Goal: Information Seeking & Learning: Learn about a topic

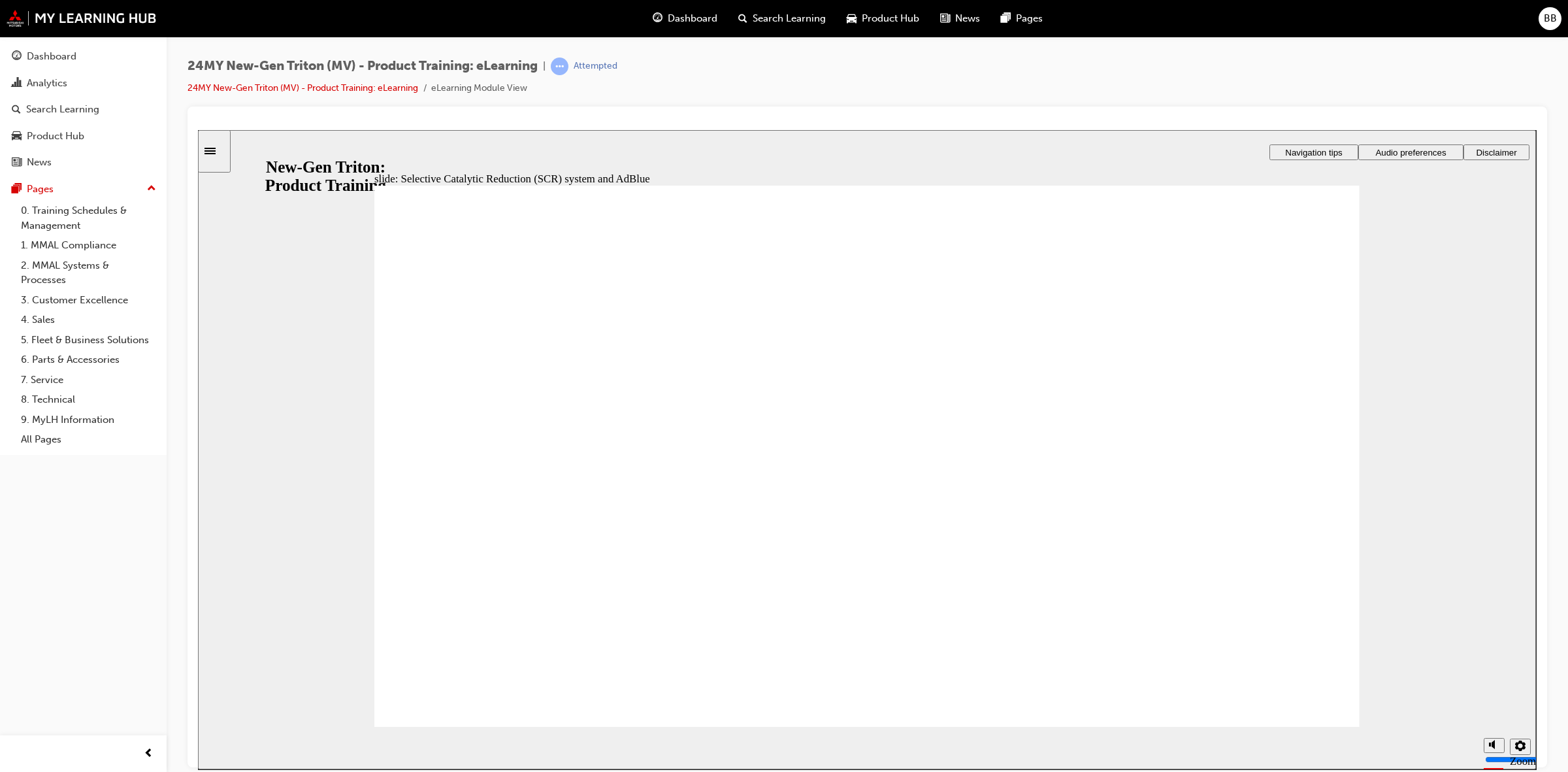
drag, startPoint x: 1305, startPoint y: 595, endPoint x: 1238, endPoint y: 580, distance: 68.7
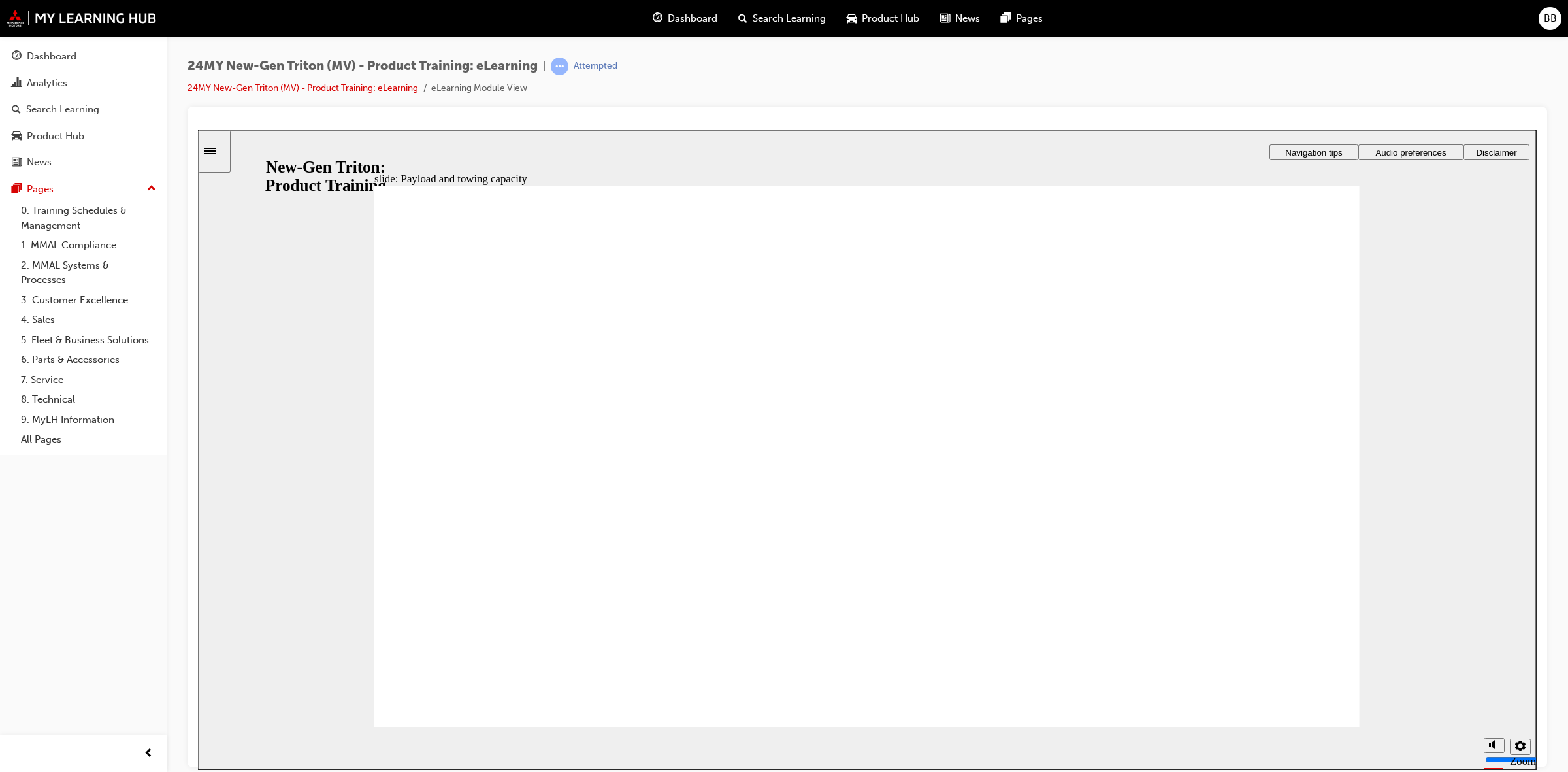
drag, startPoint x: 1311, startPoint y: 258, endPoint x: 1297, endPoint y: 261, distance: 14.3
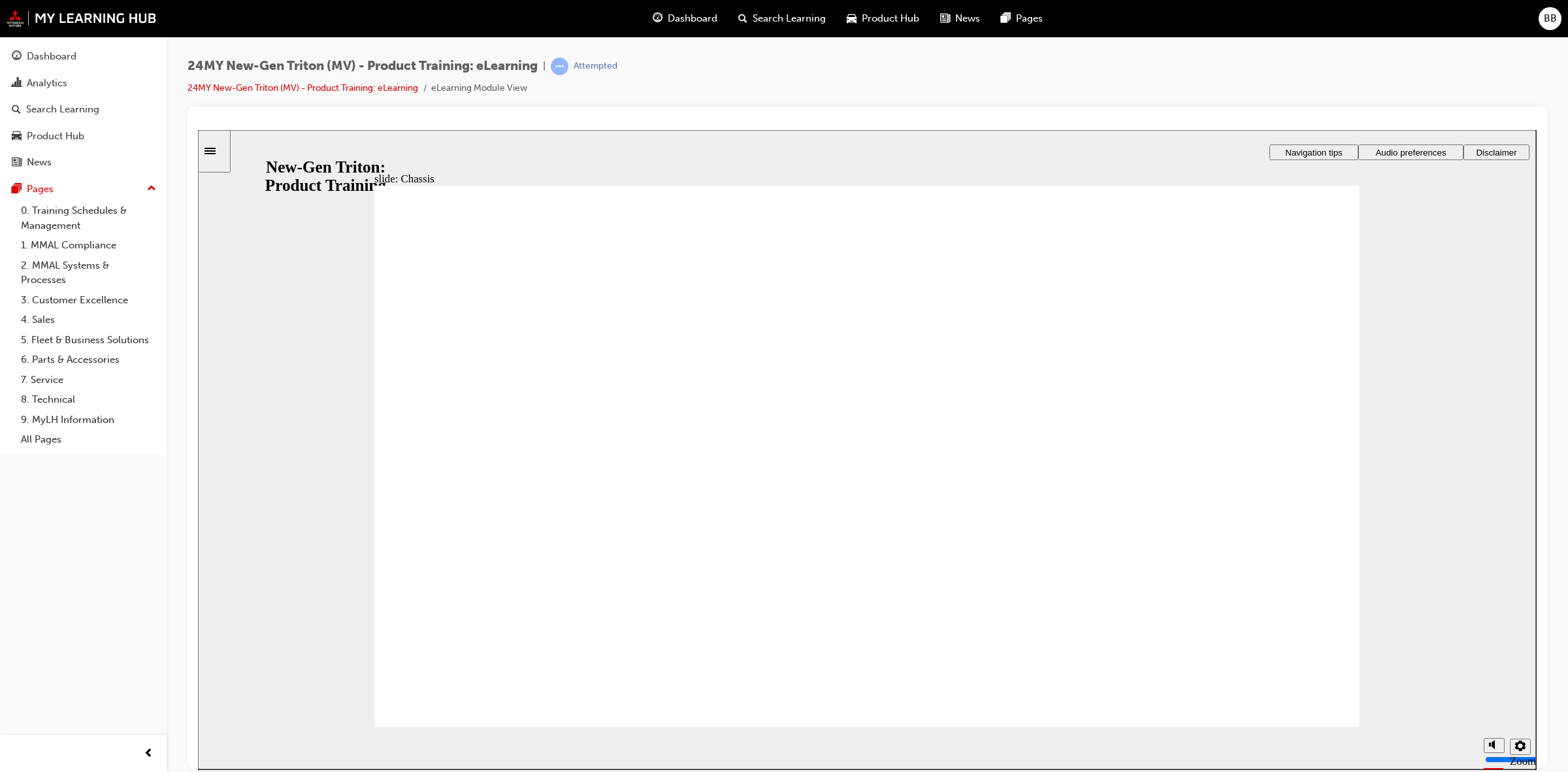
drag, startPoint x: 1310, startPoint y: 638, endPoint x: 1229, endPoint y: 602, distance: 88.6
